Goal: Use online tool/utility: Utilize a website feature to perform a specific function

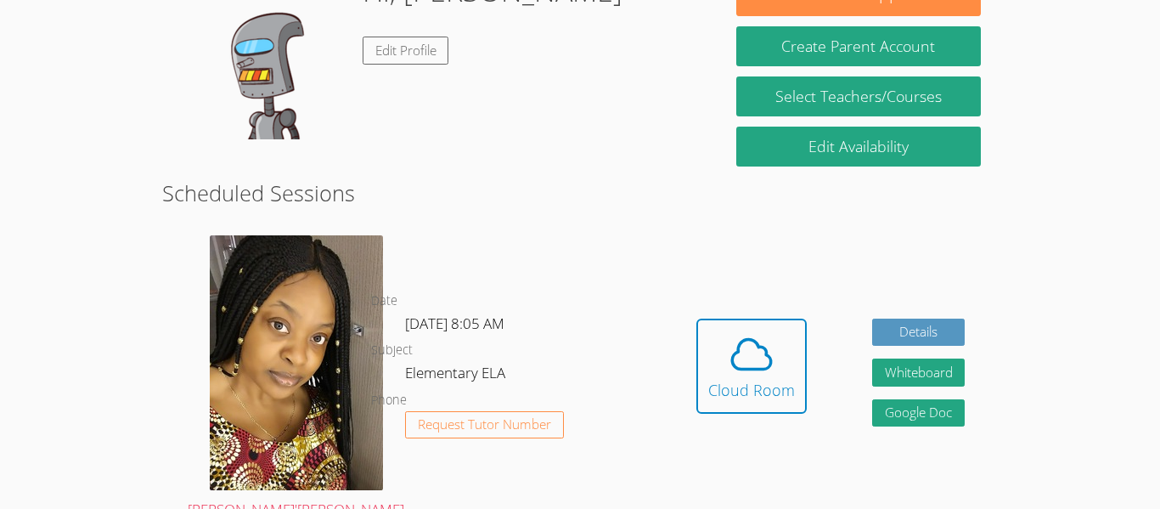
scroll to position [199, 0]
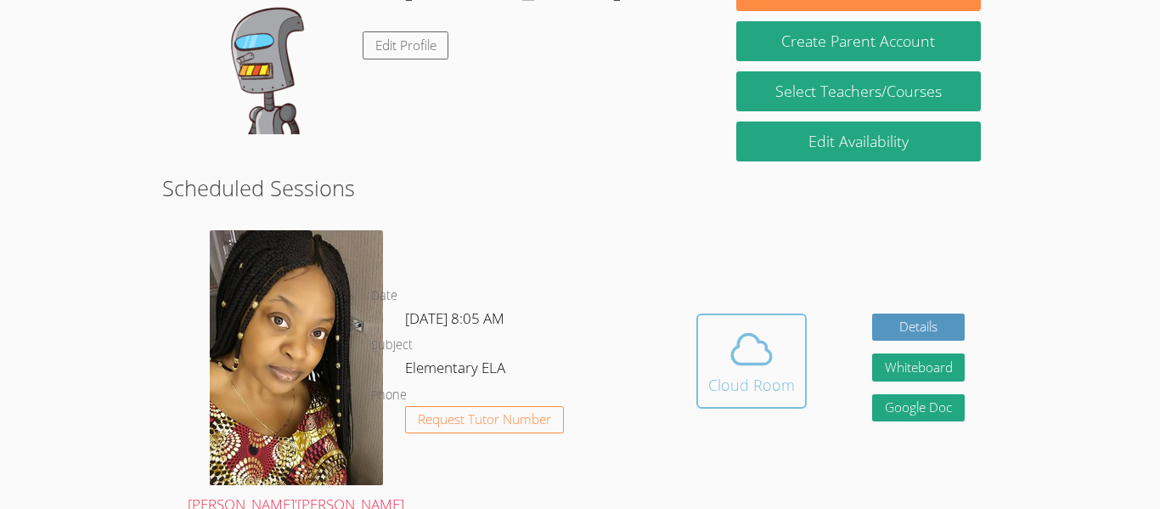
click at [741, 352] on icon at bounding box center [751, 349] width 39 height 30
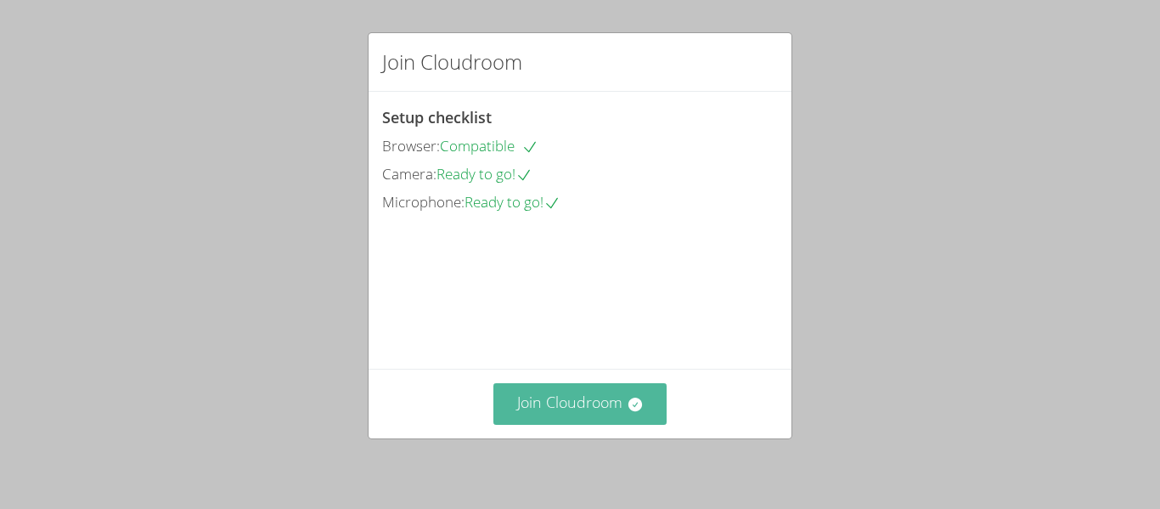
click at [598, 407] on button "Join Cloudroom" at bounding box center [580, 404] width 174 height 42
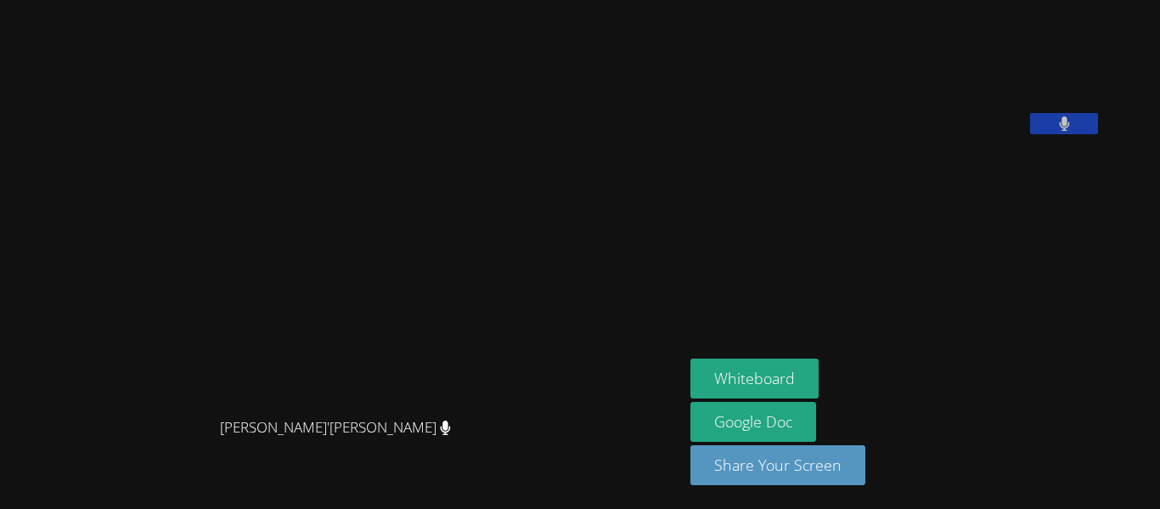
click at [1006, 407] on div "Whiteboard Google Doc Share Your Screen" at bounding box center [895, 428] width 411 height 140
click at [819, 366] on button "Whiteboard" at bounding box center [754, 378] width 128 height 40
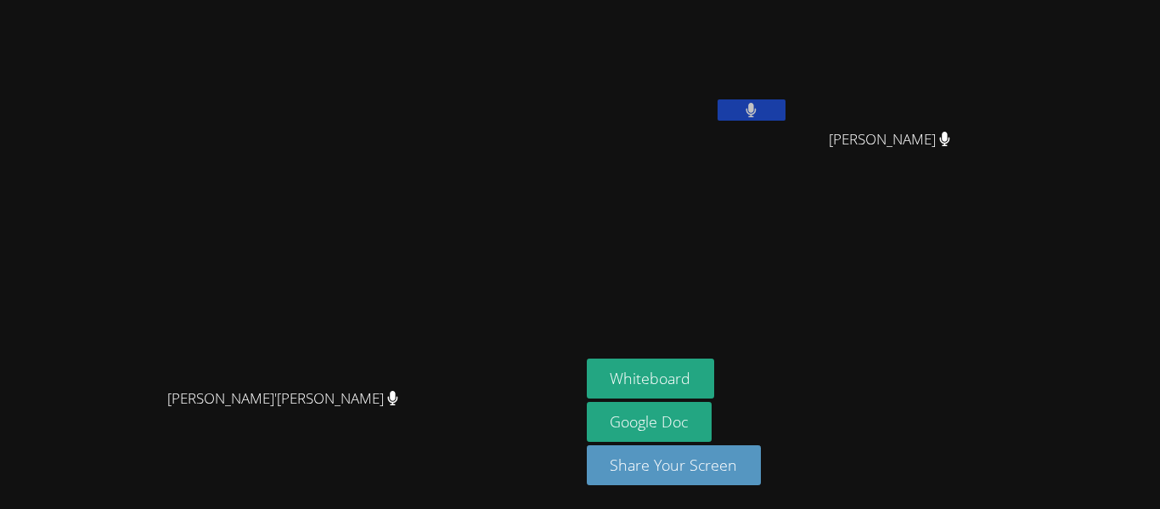
click at [786, 102] on button at bounding box center [752, 109] width 68 height 21
click at [760, 106] on icon at bounding box center [751, 110] width 18 height 14
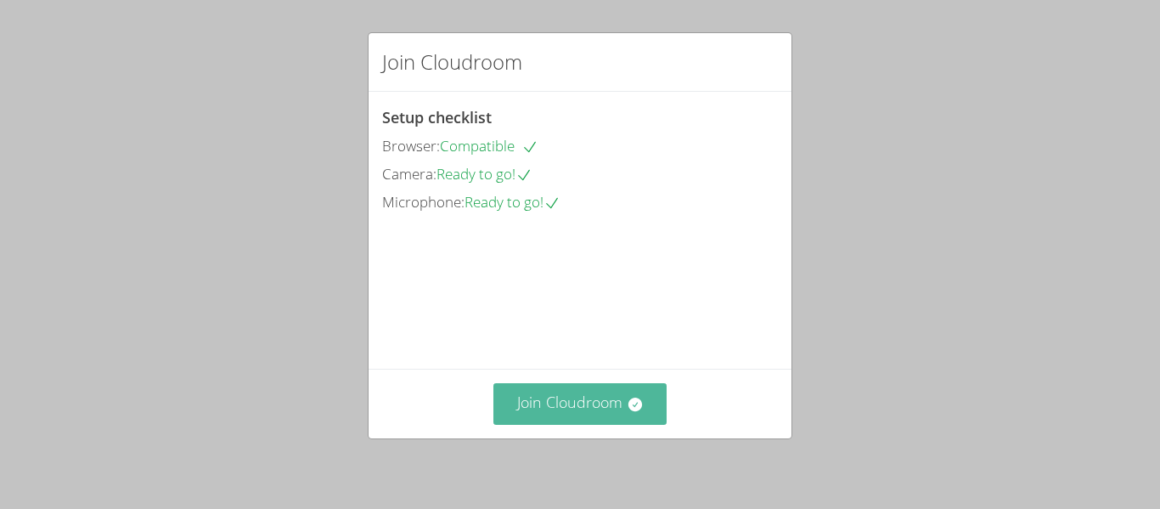
click at [589, 393] on button "Join Cloudroom" at bounding box center [580, 404] width 174 height 42
